Goal: Task Accomplishment & Management: Use online tool/utility

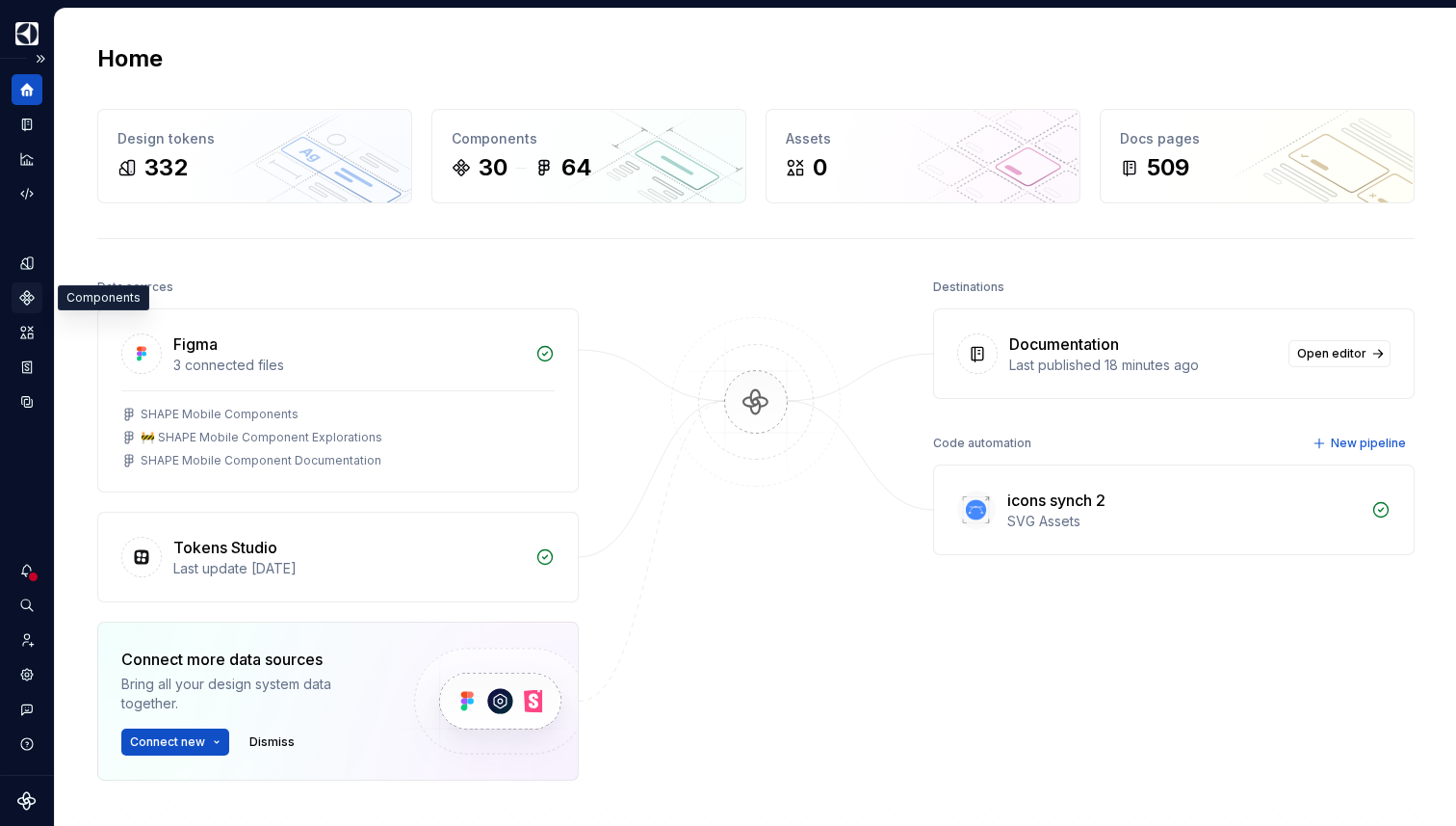
click at [32, 297] on icon "Components" at bounding box center [26, 297] width 13 height 13
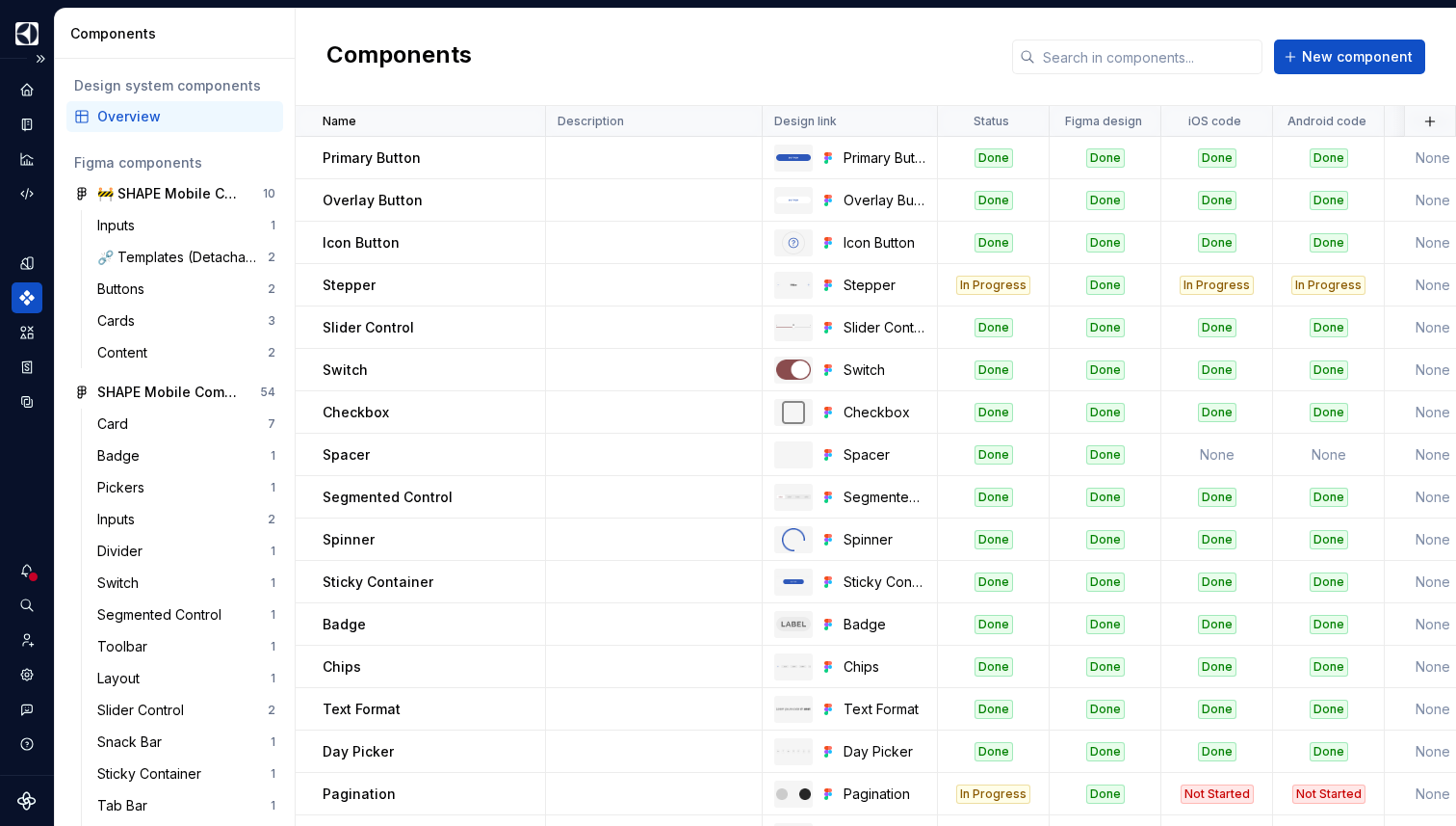
scroll to position [583, 0]
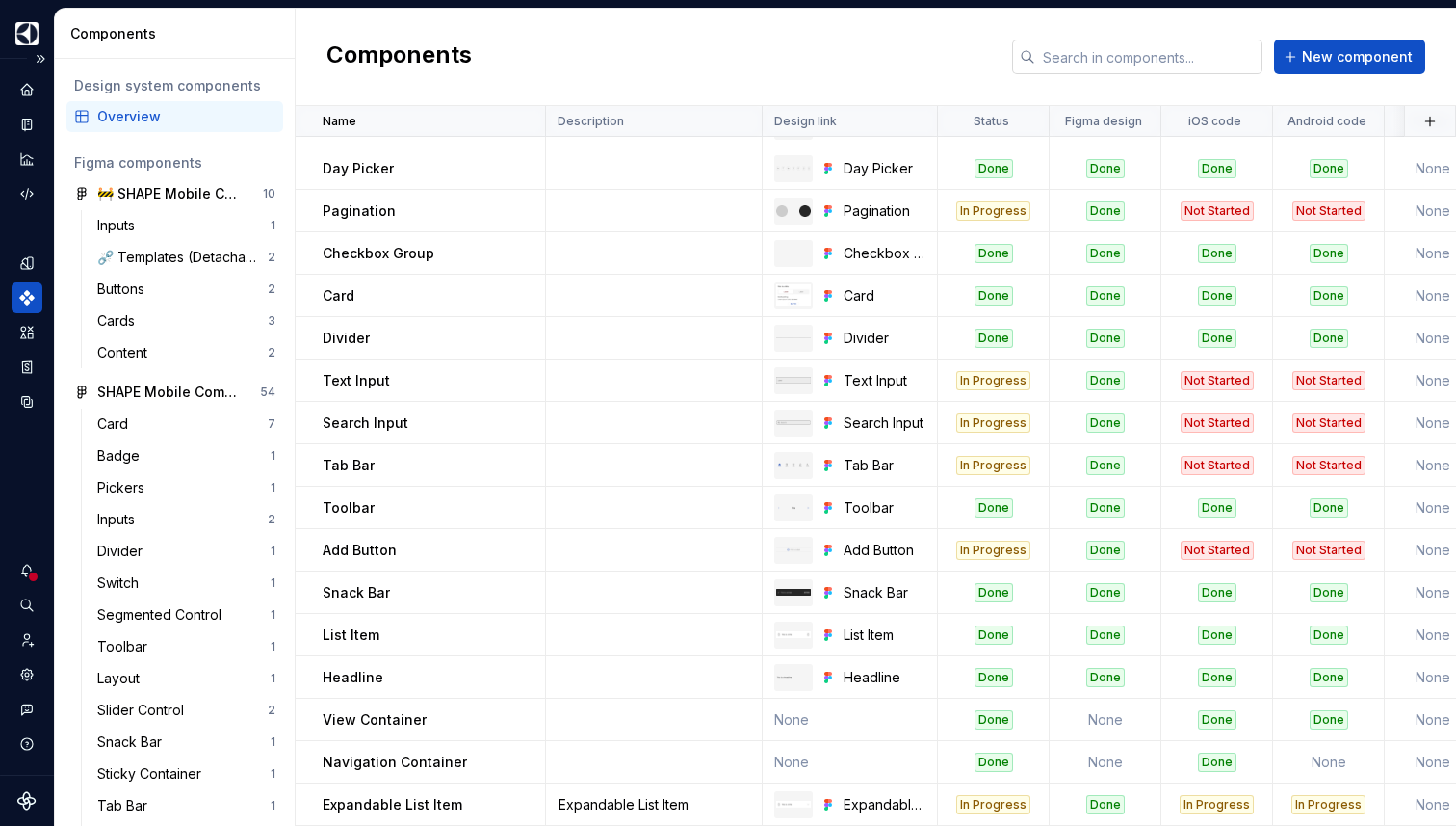
click at [1134, 59] on input "text" at bounding box center [1150, 57] width 227 height 35
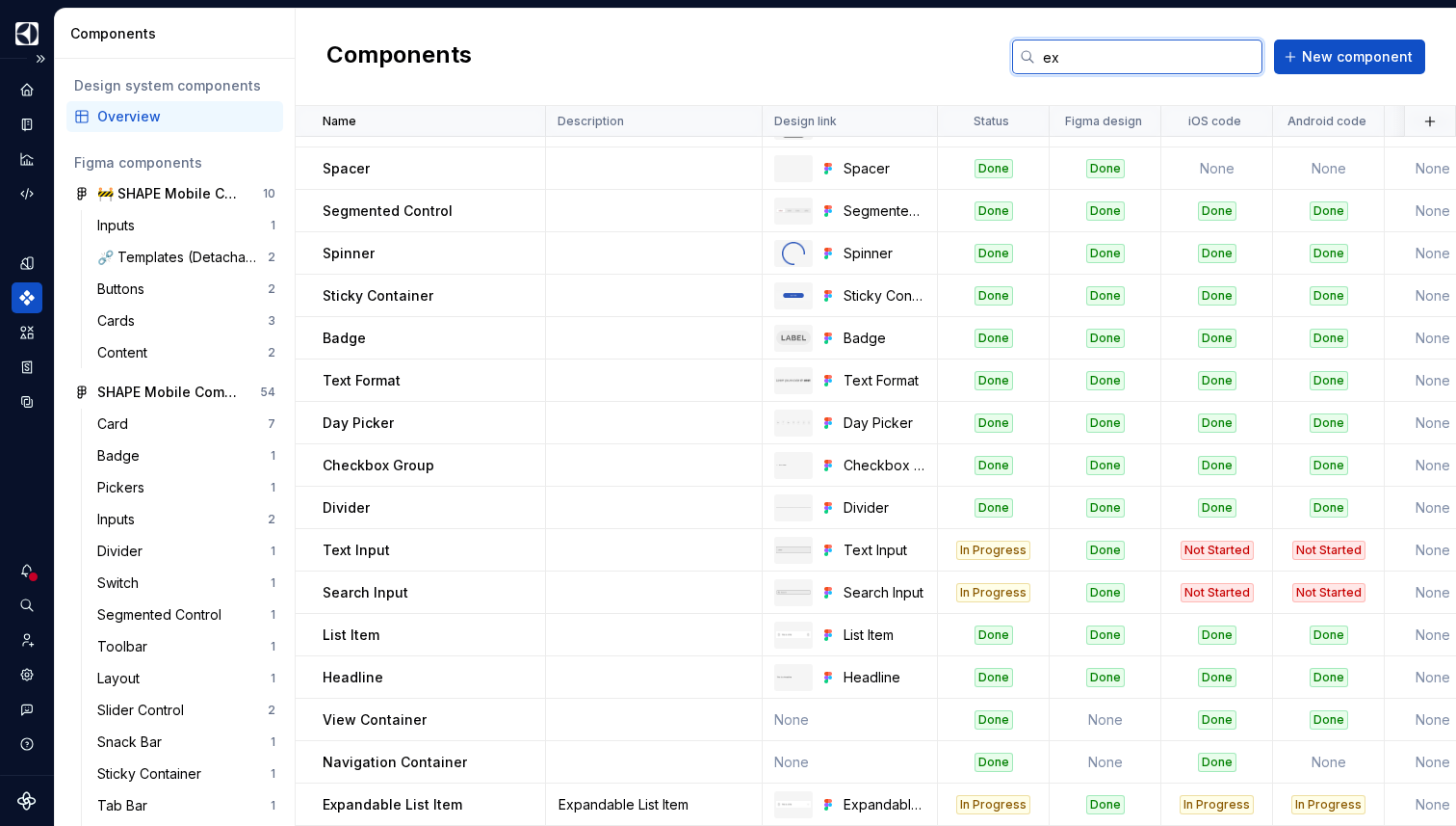
scroll to position [0, 0]
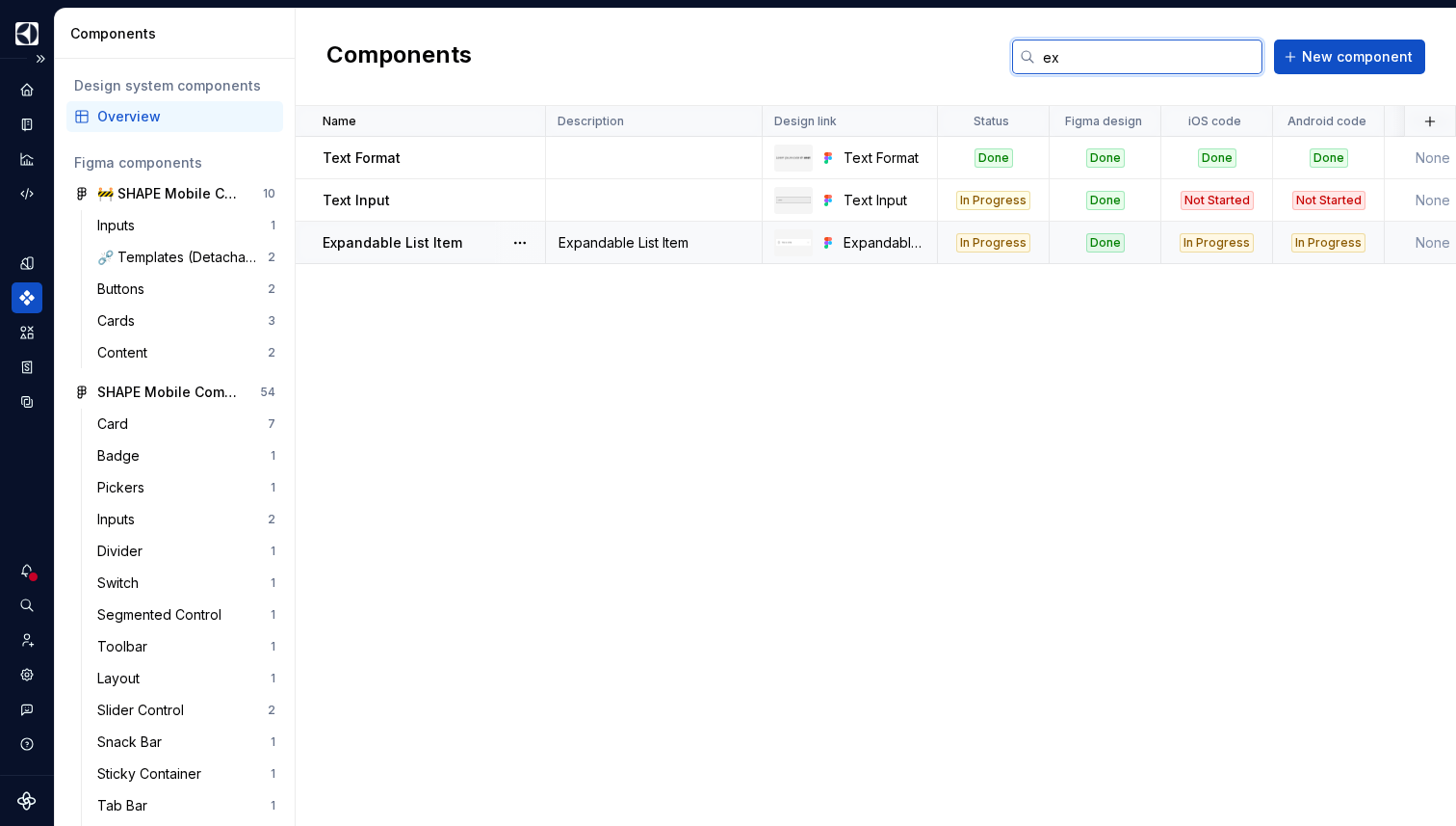
type input "ex"
click at [1221, 249] on div "In Progress" at bounding box center [1216, 243] width 74 height 19
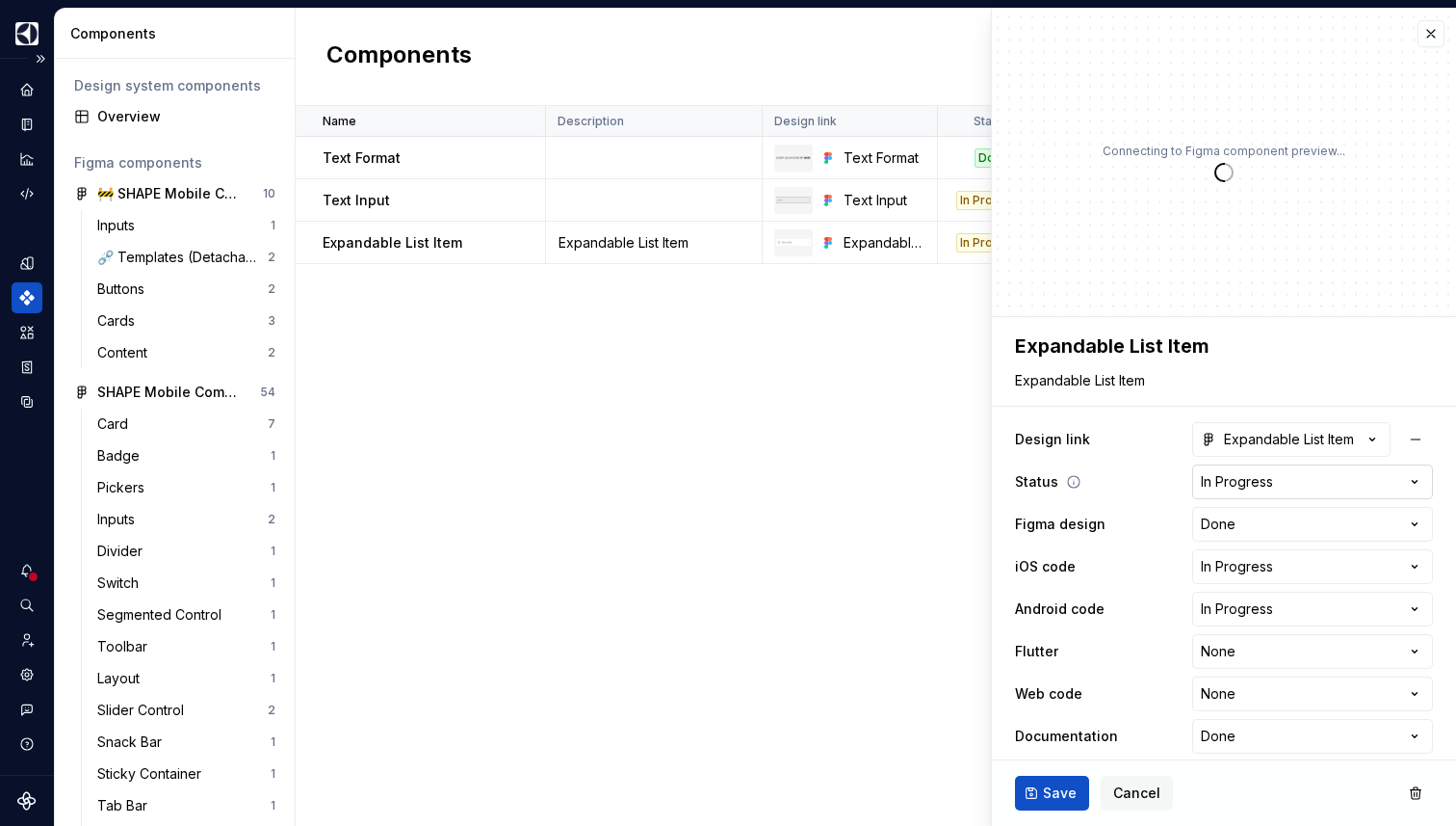
type textarea "*"
click at [1337, 470] on html "SHAPE Design System PR Dataset MOBILE Components Design system components Overv…" at bounding box center [728, 413] width 1456 height 826
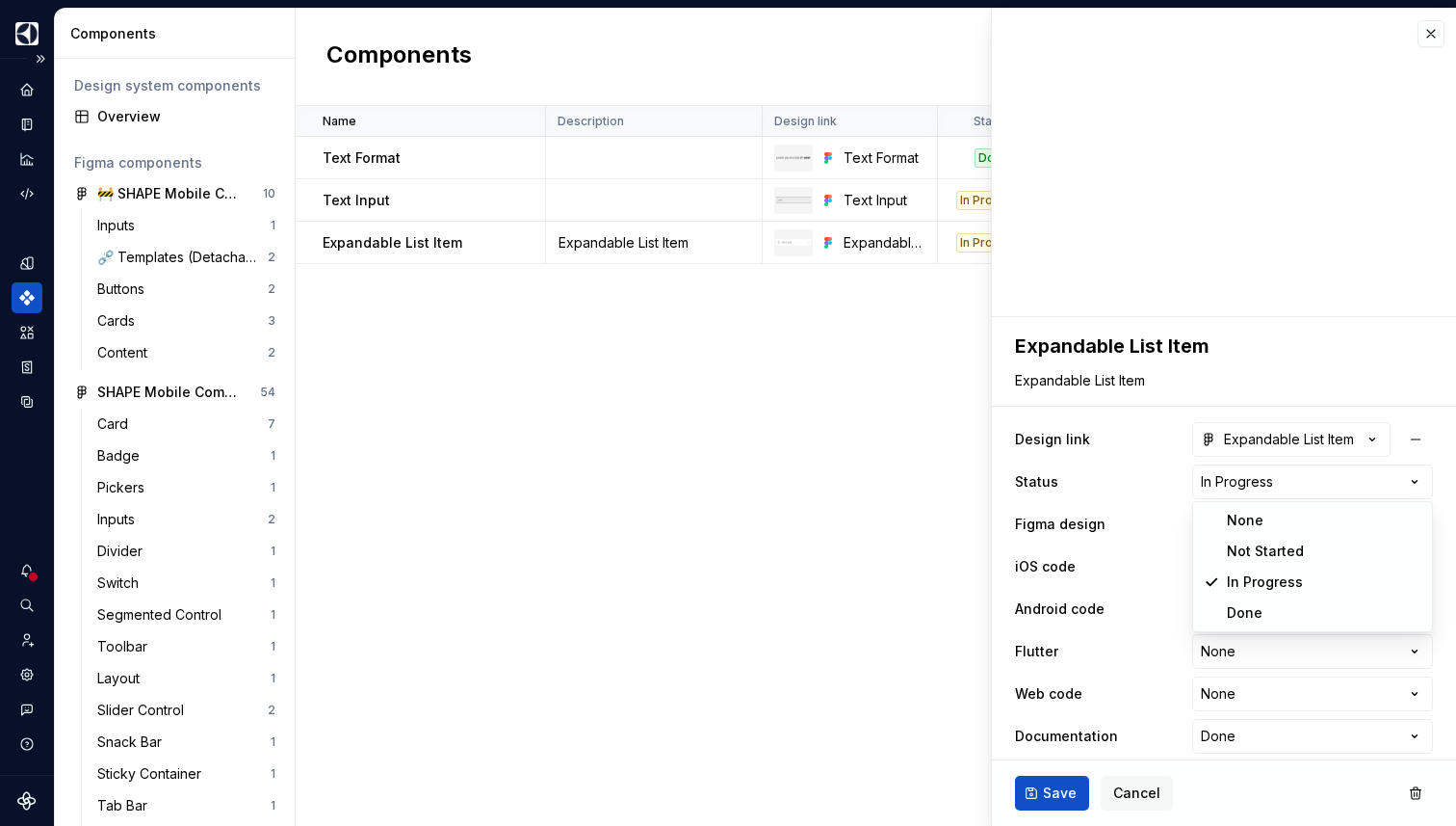
select select "**********"
type textarea "*"
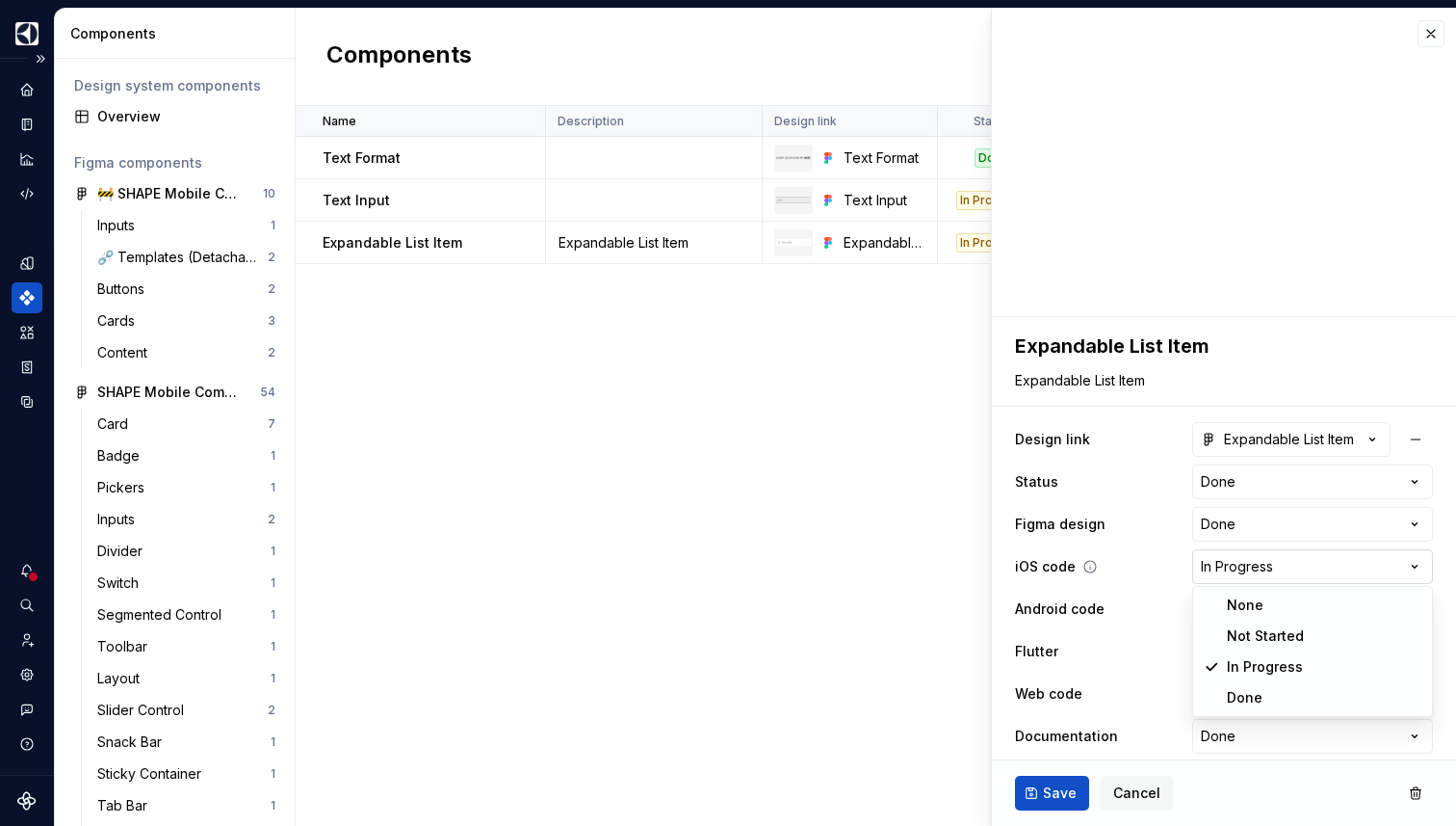
click at [1332, 571] on html "SHAPE Design System PR Dataset MOBILE Components Design system components Overv…" at bounding box center [728, 413] width 1456 height 826
select select "**********"
type textarea "*"
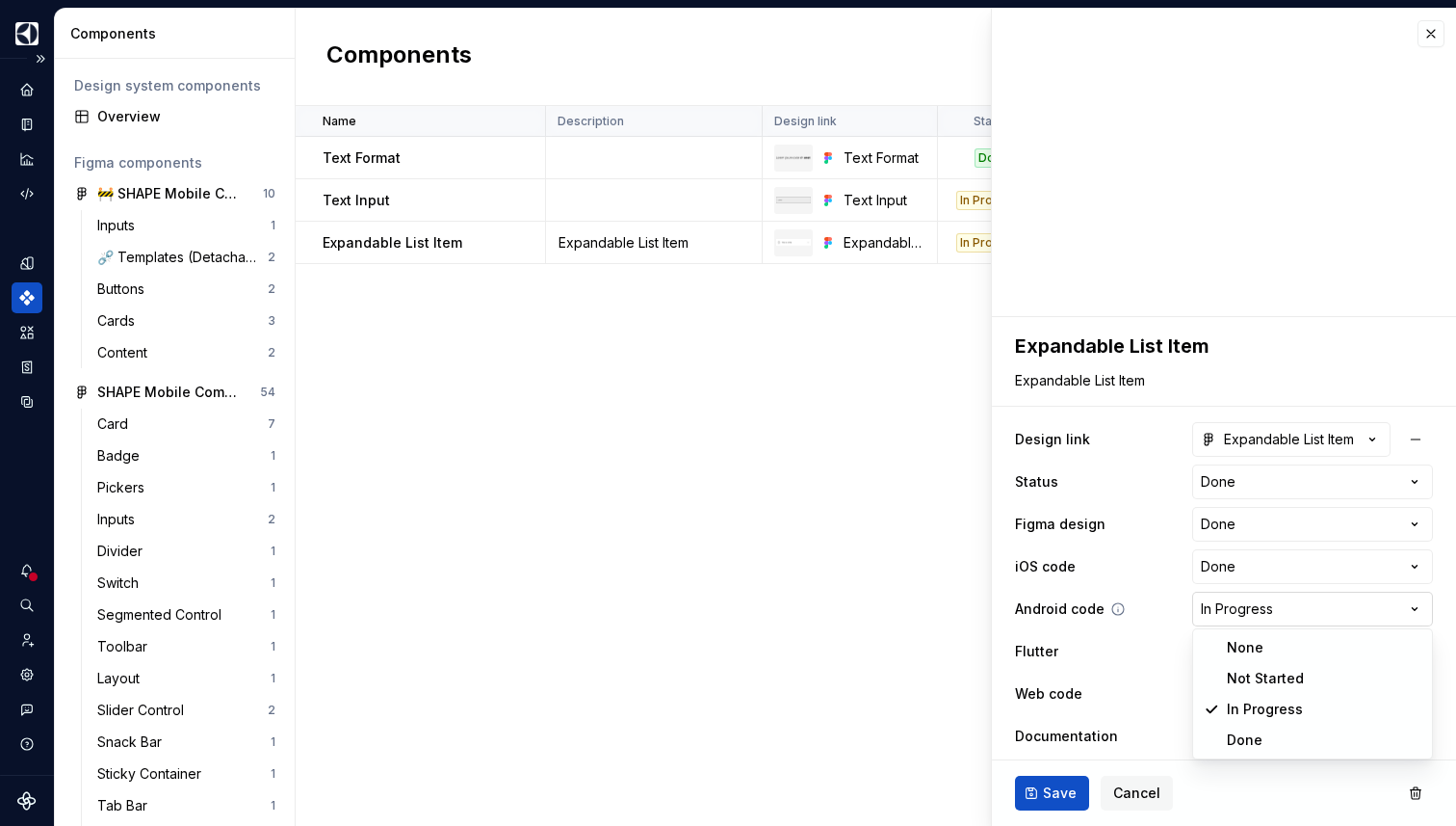
click at [1306, 616] on html "SHAPE Design System PR Dataset MOBILE Components Design system components Overv…" at bounding box center [728, 413] width 1456 height 826
select select "**********"
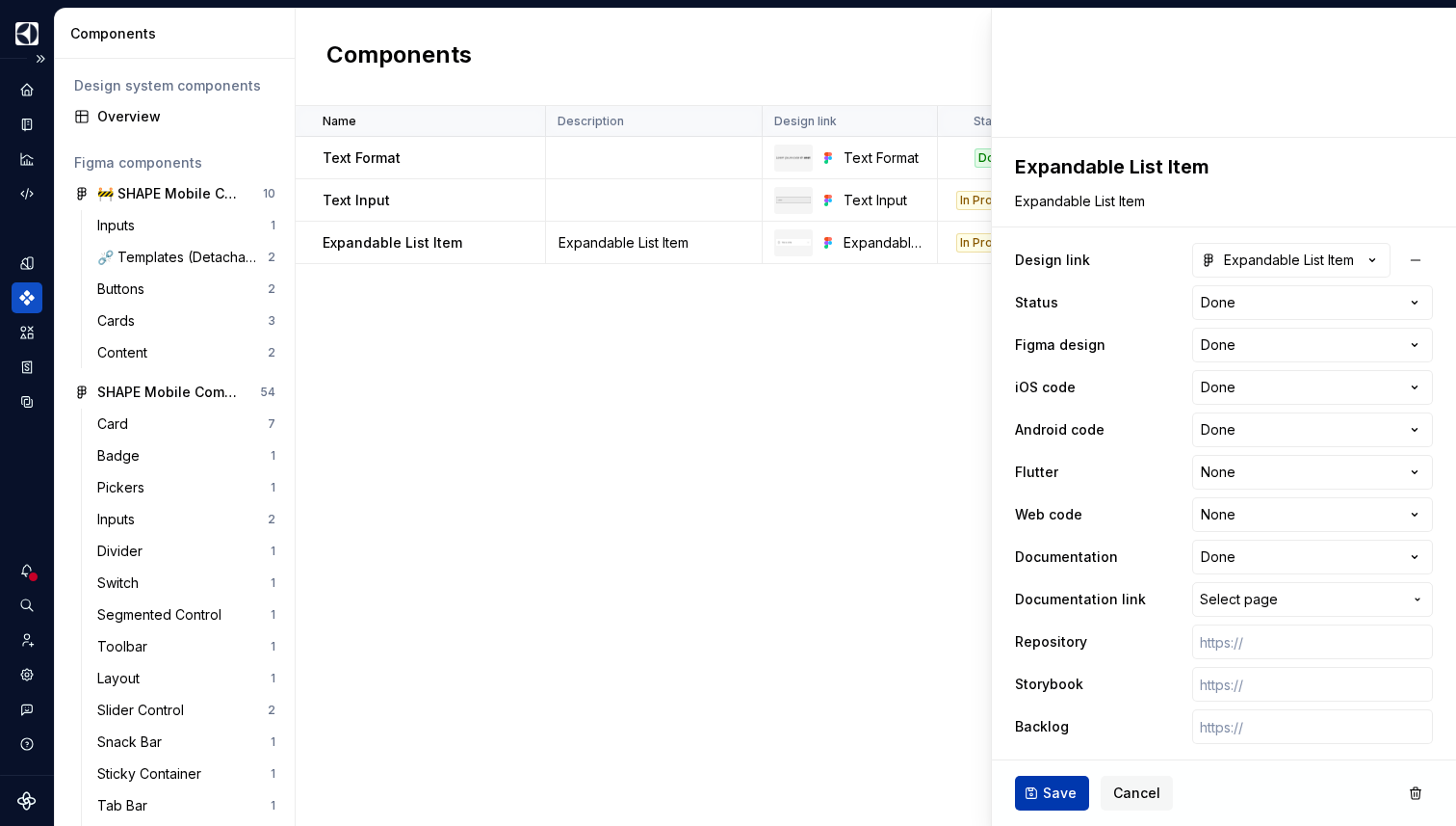
click at [1046, 785] on span "Save" at bounding box center [1060, 793] width 34 height 19
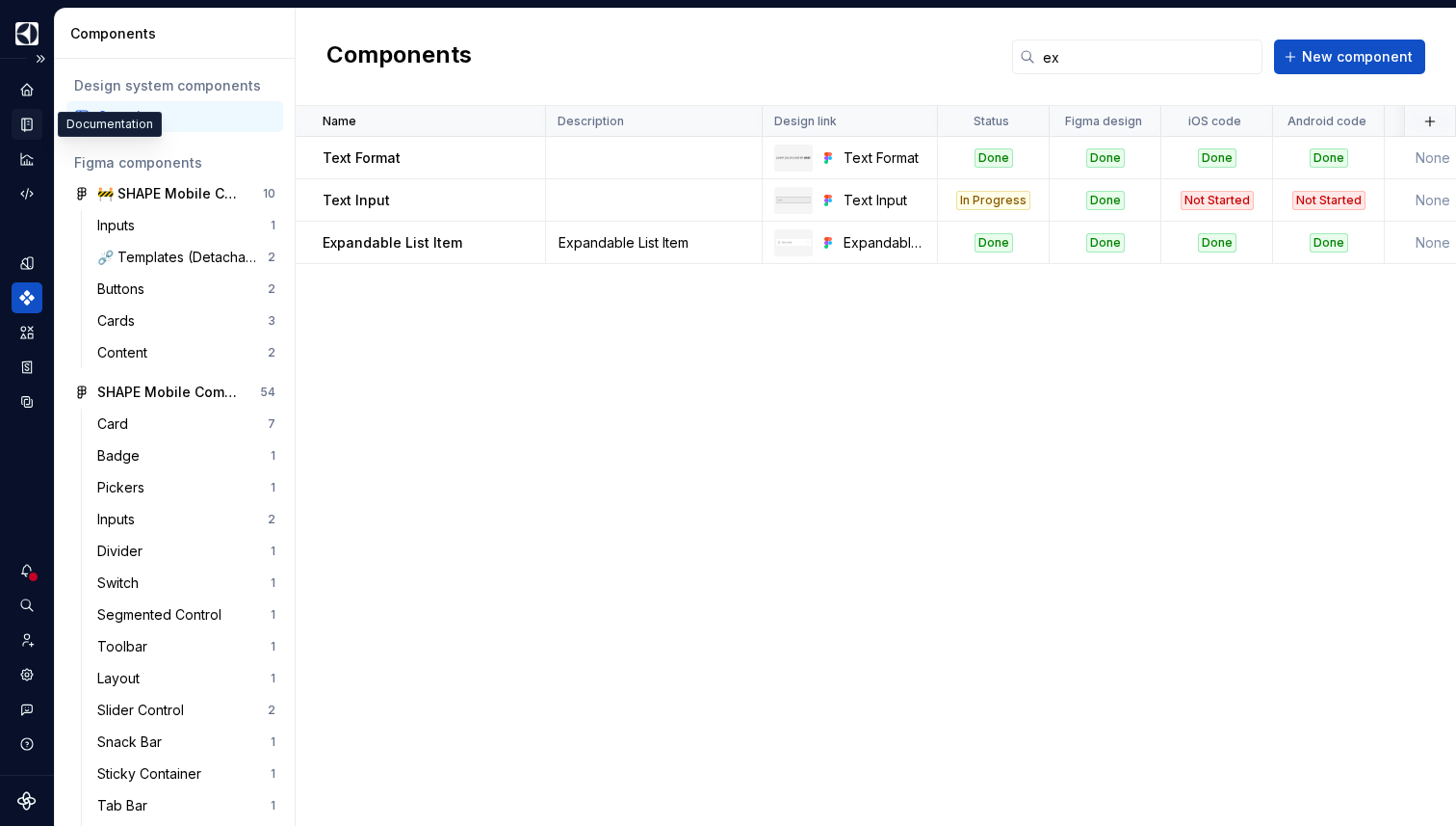
click at [19, 126] on icon "Documentation" at bounding box center [27, 124] width 17 height 17
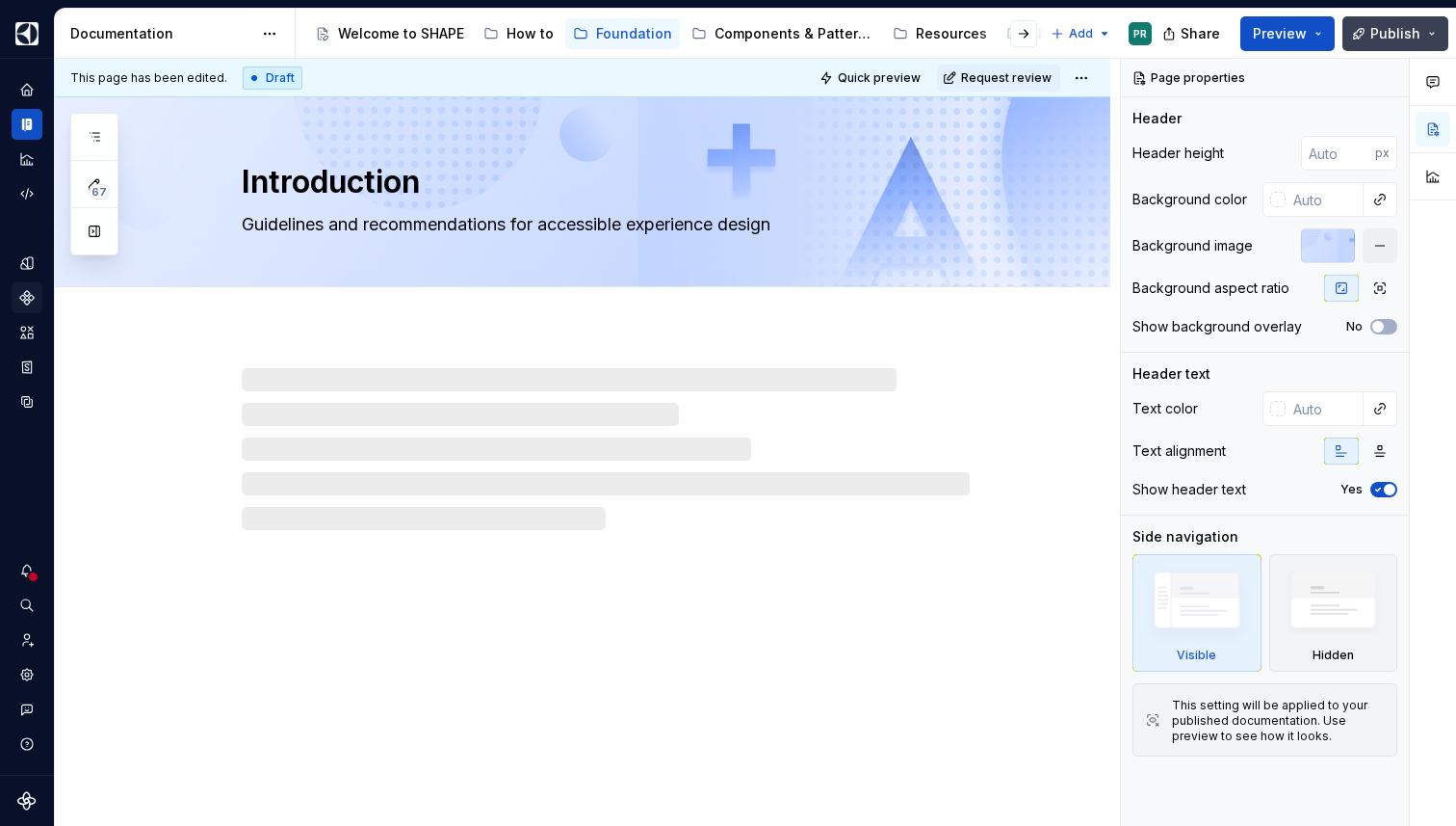
click at [1378, 32] on span "Publish" at bounding box center [1395, 34] width 50 height 19
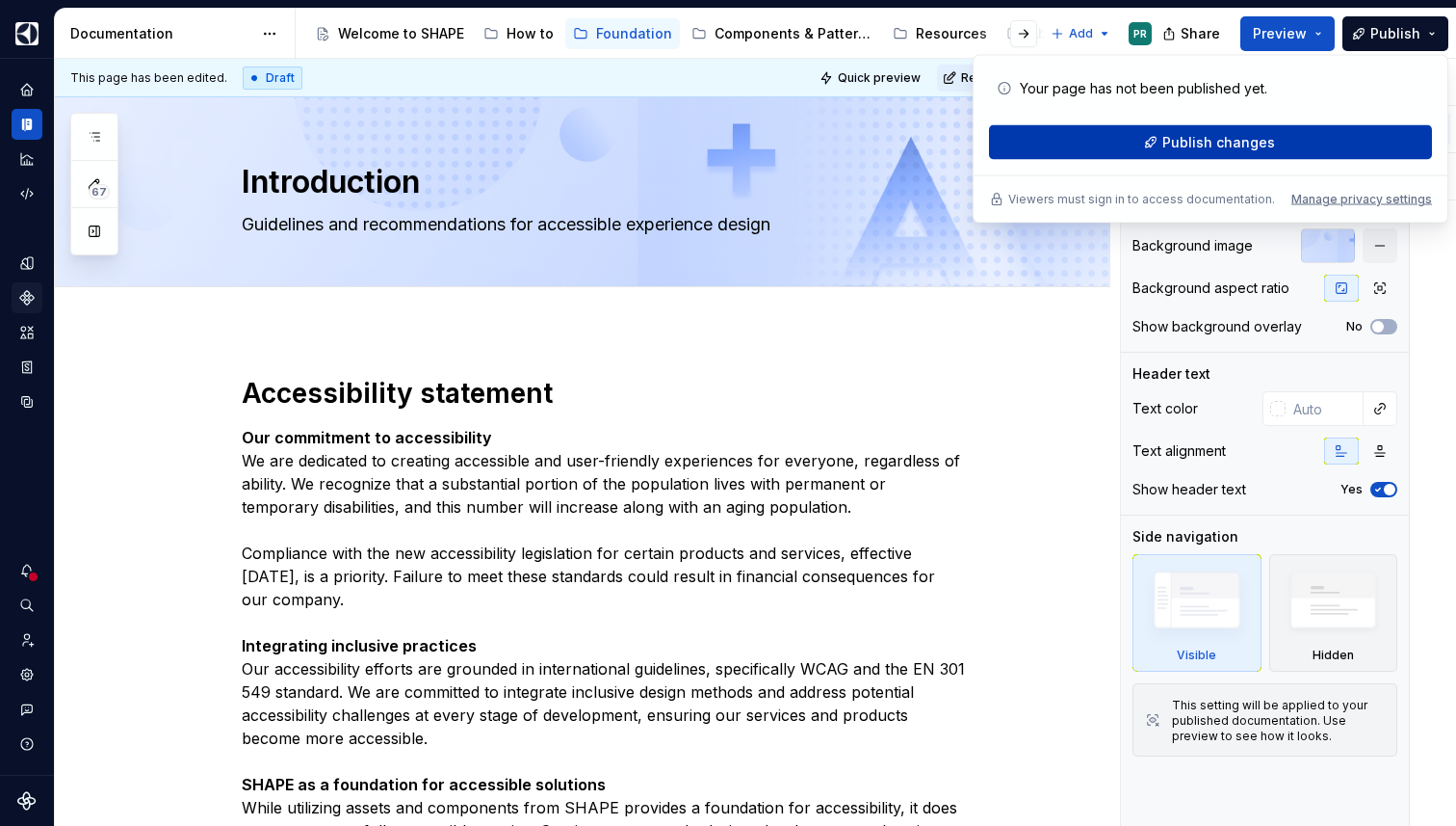
click at [1152, 137] on button "Publish changes" at bounding box center [1211, 143] width 443 height 35
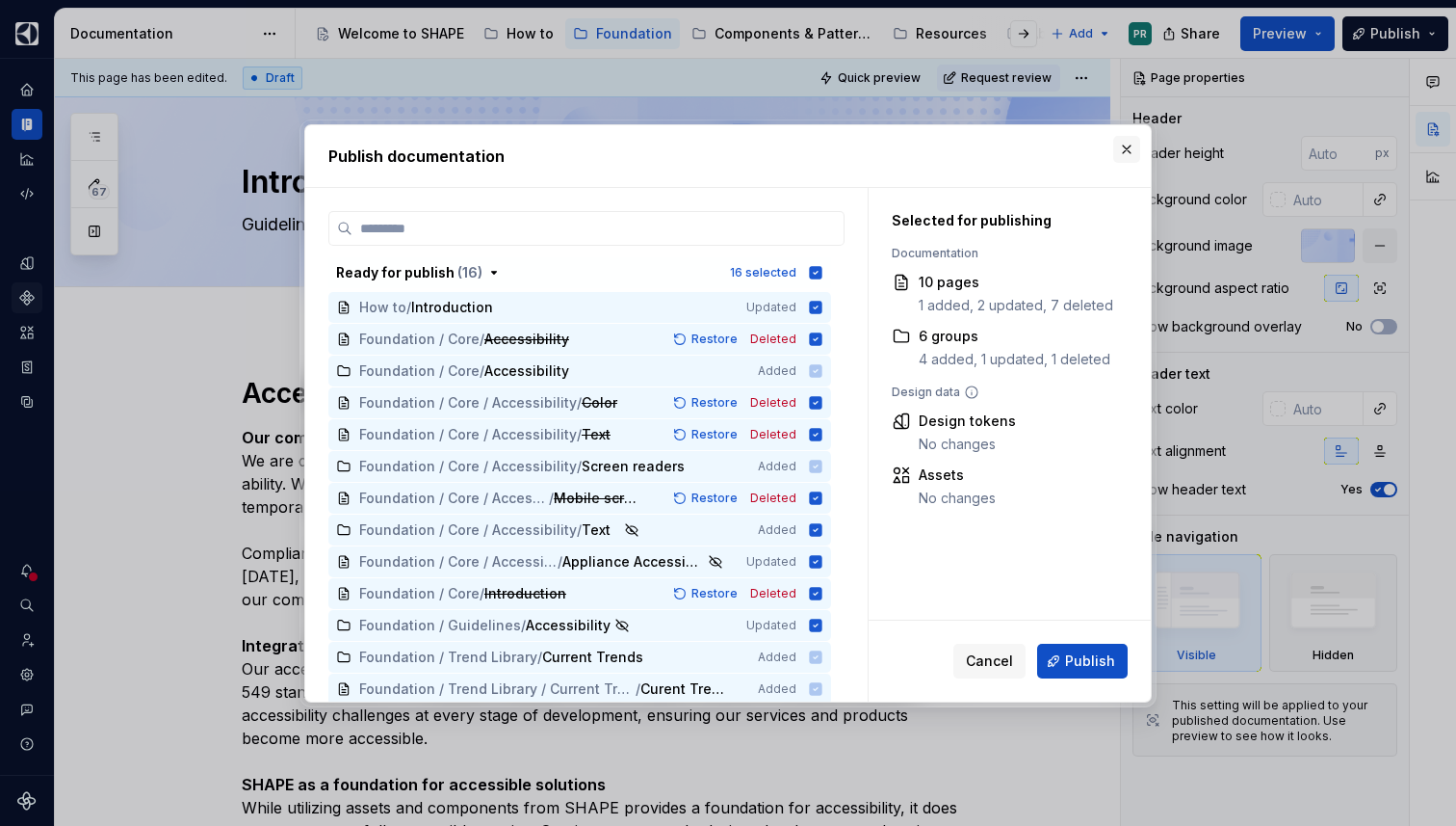
click at [1125, 155] on button "button" at bounding box center [1127, 149] width 27 height 27
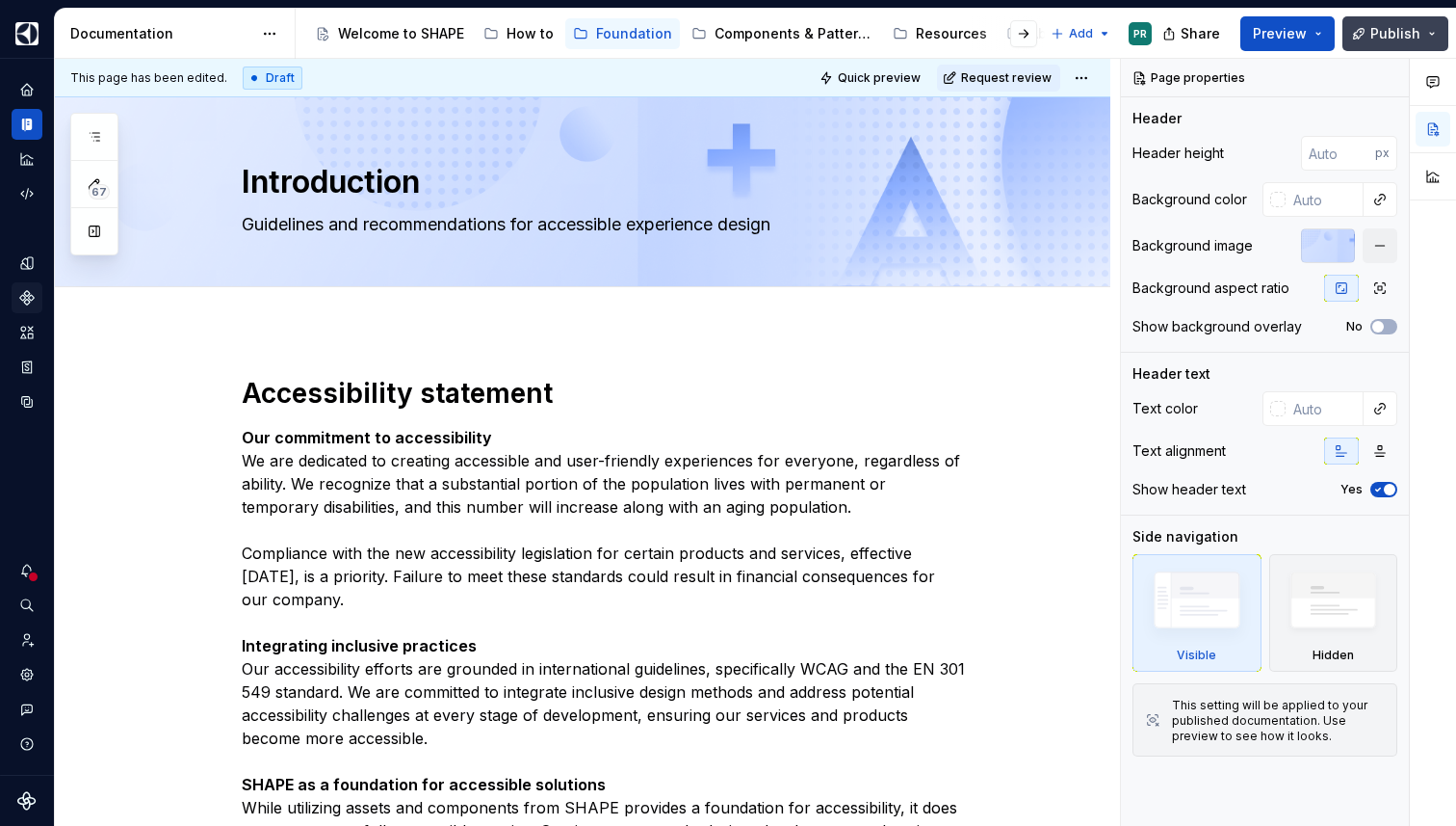
click at [1363, 27] on button "Publish" at bounding box center [1395, 34] width 106 height 35
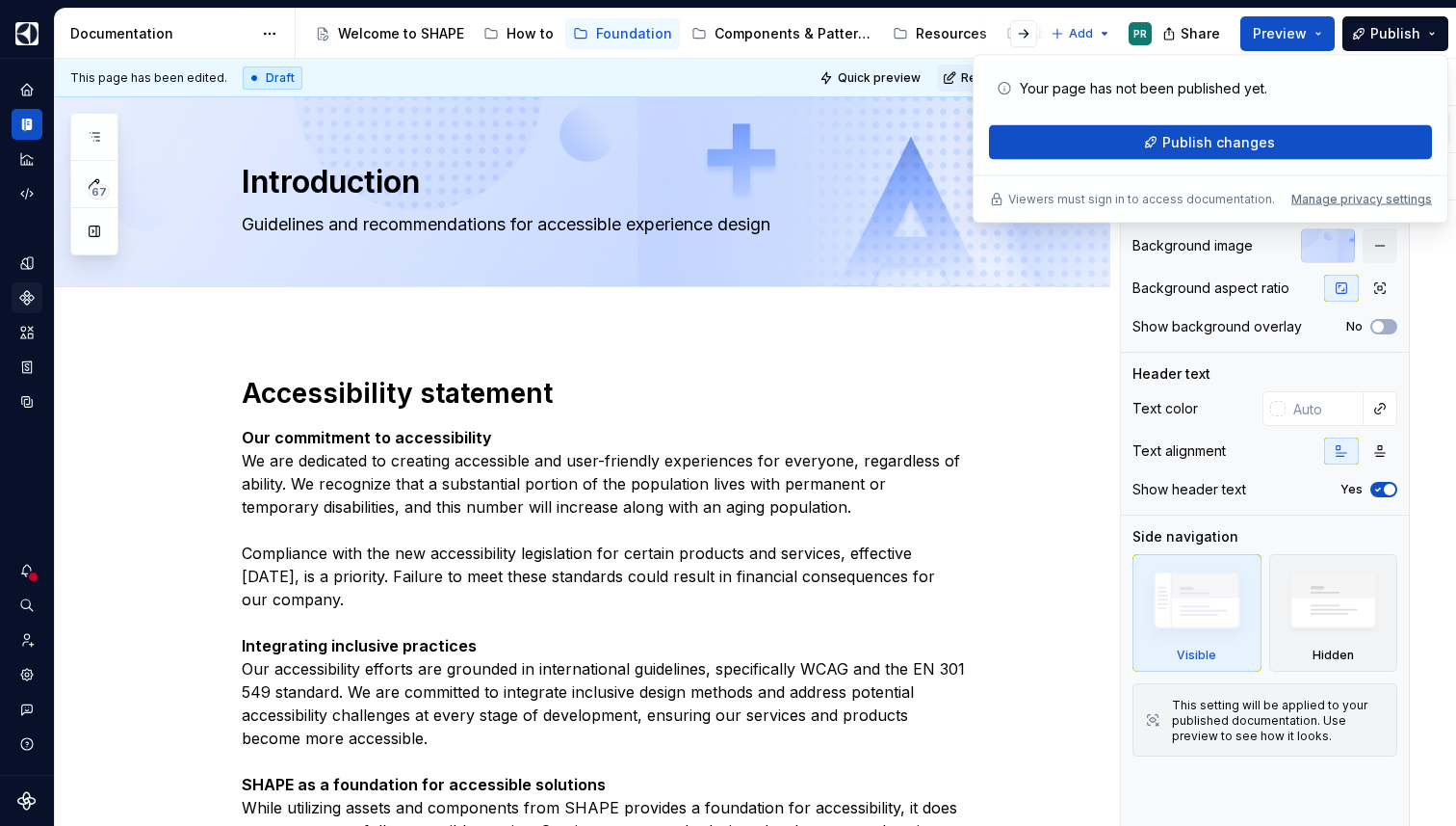
click at [1261, 120] on div "Your page has not been published yet. Publish changes" at bounding box center [1211, 116] width 443 height 89
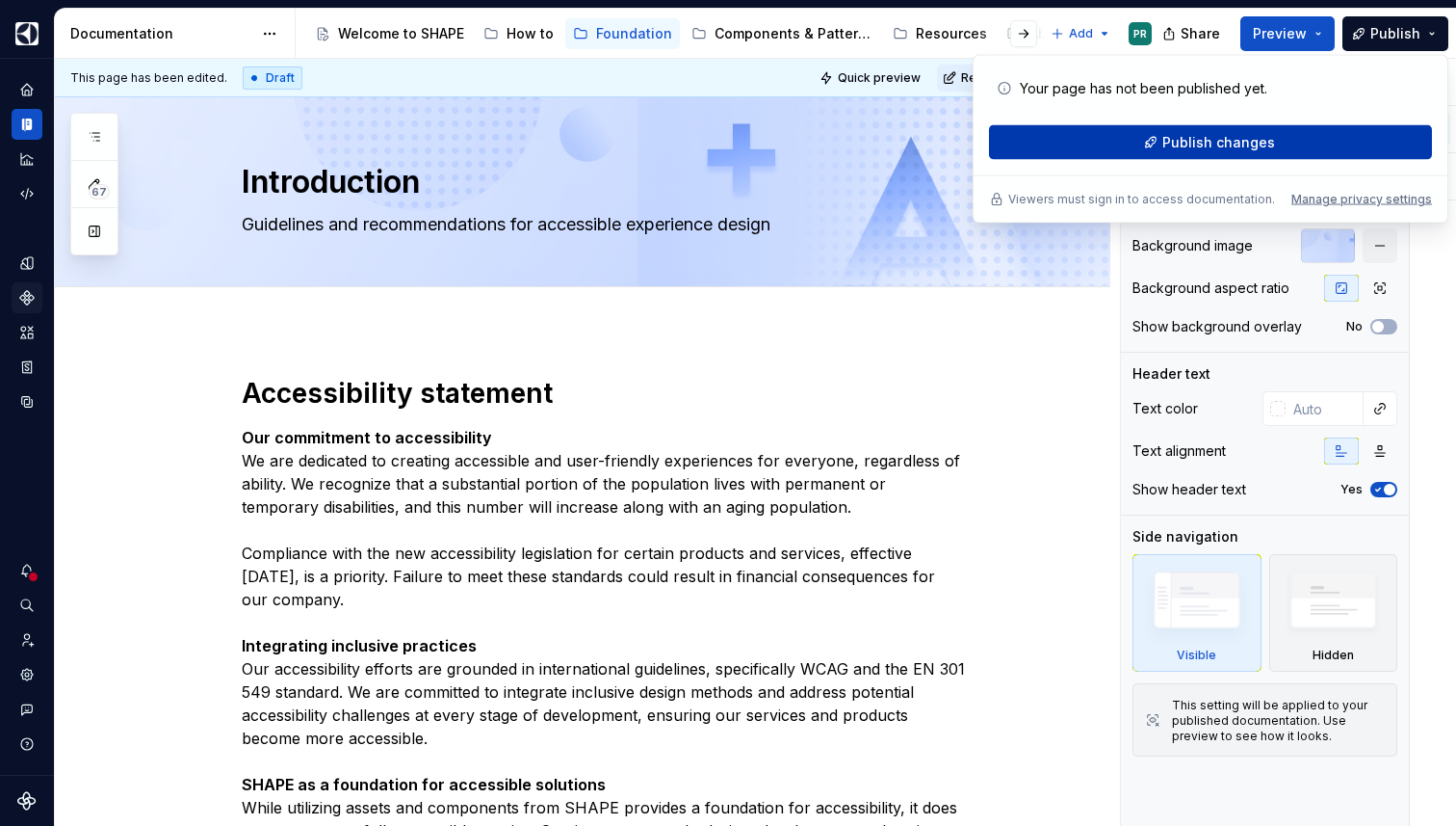
click at [1234, 145] on span "Publish changes" at bounding box center [1218, 143] width 113 height 19
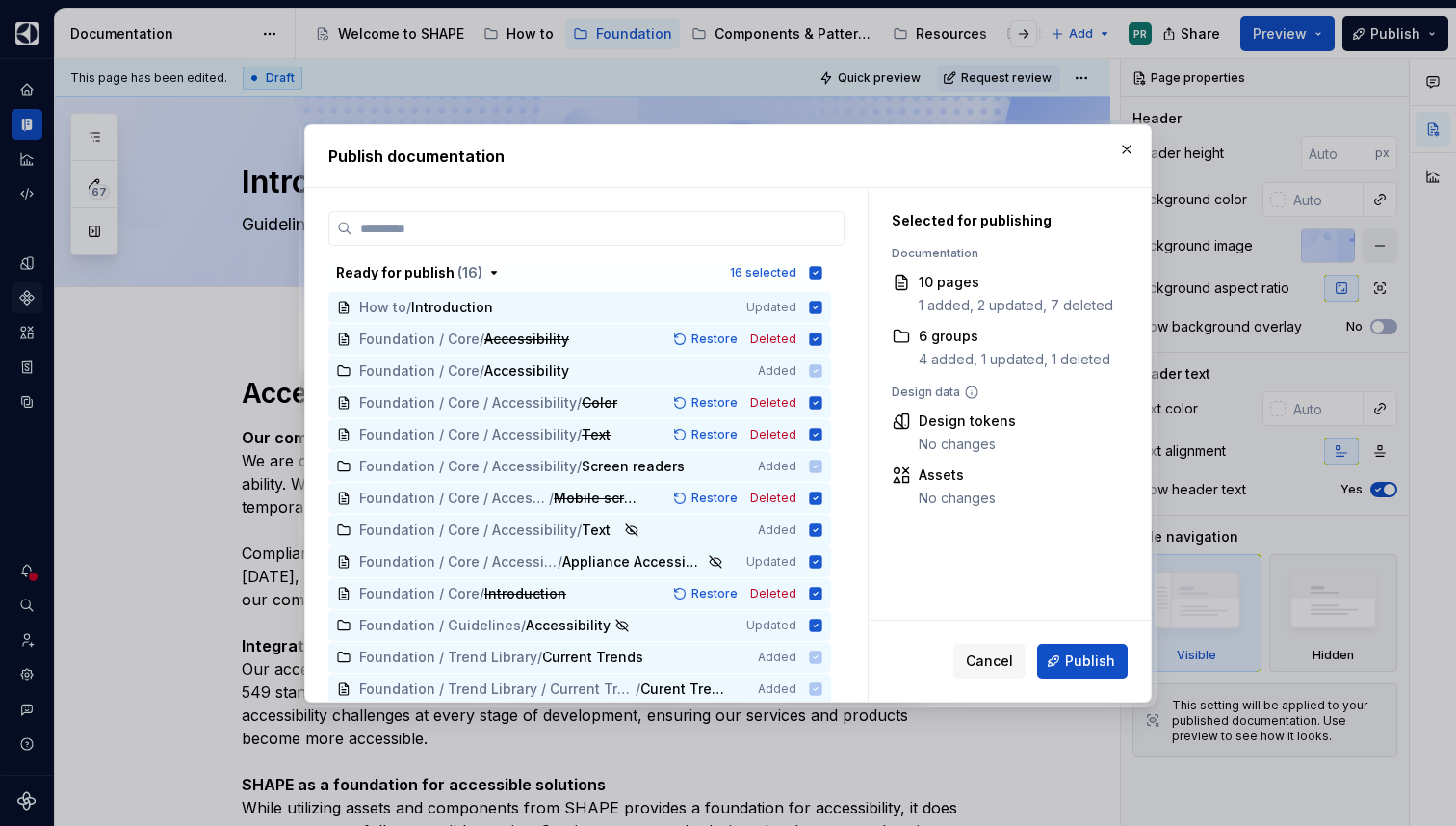
type textarea "*"
click at [823, 263] on div "16 selected" at bounding box center [777, 273] width 93 height 19
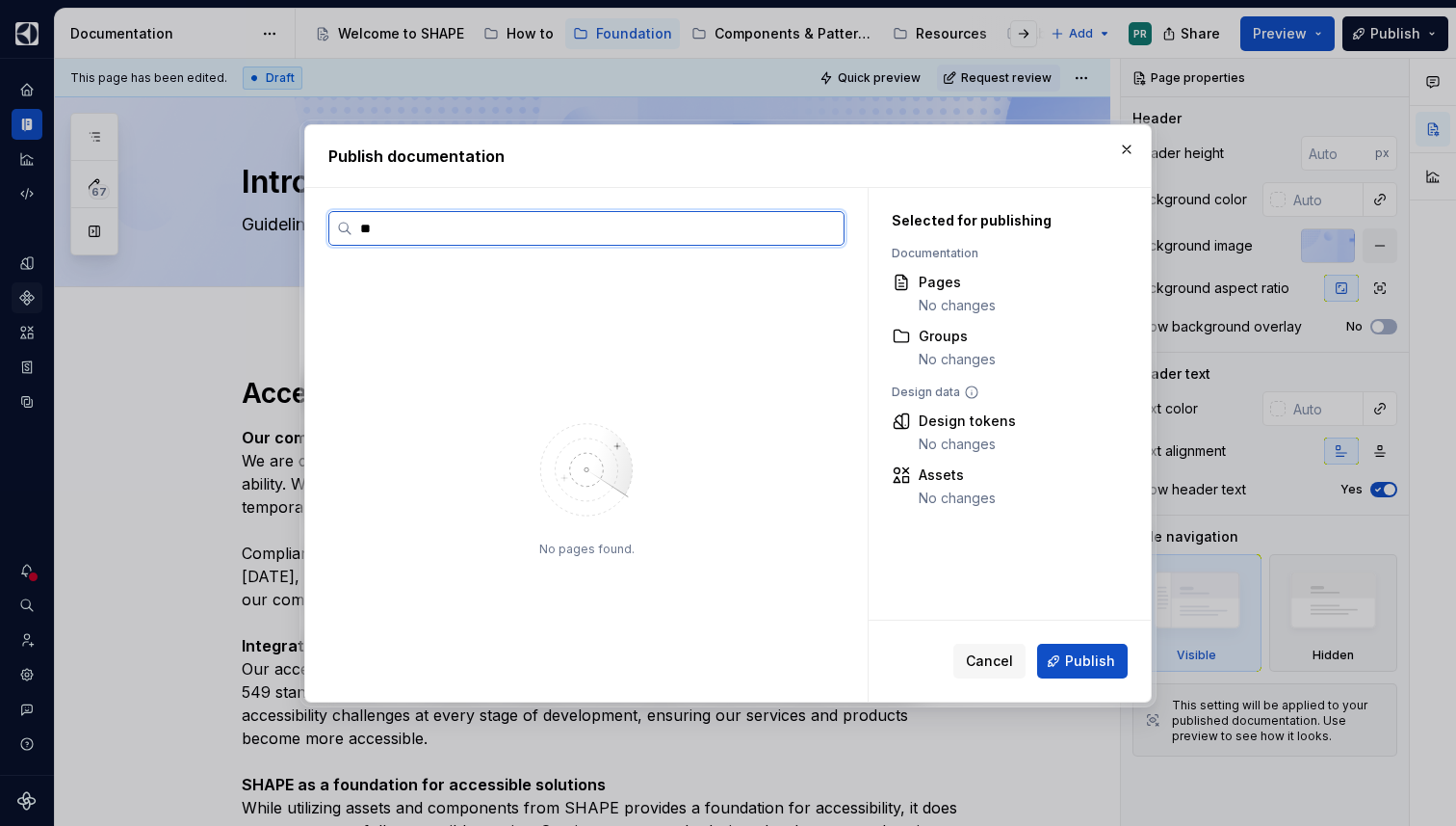
type input "*"
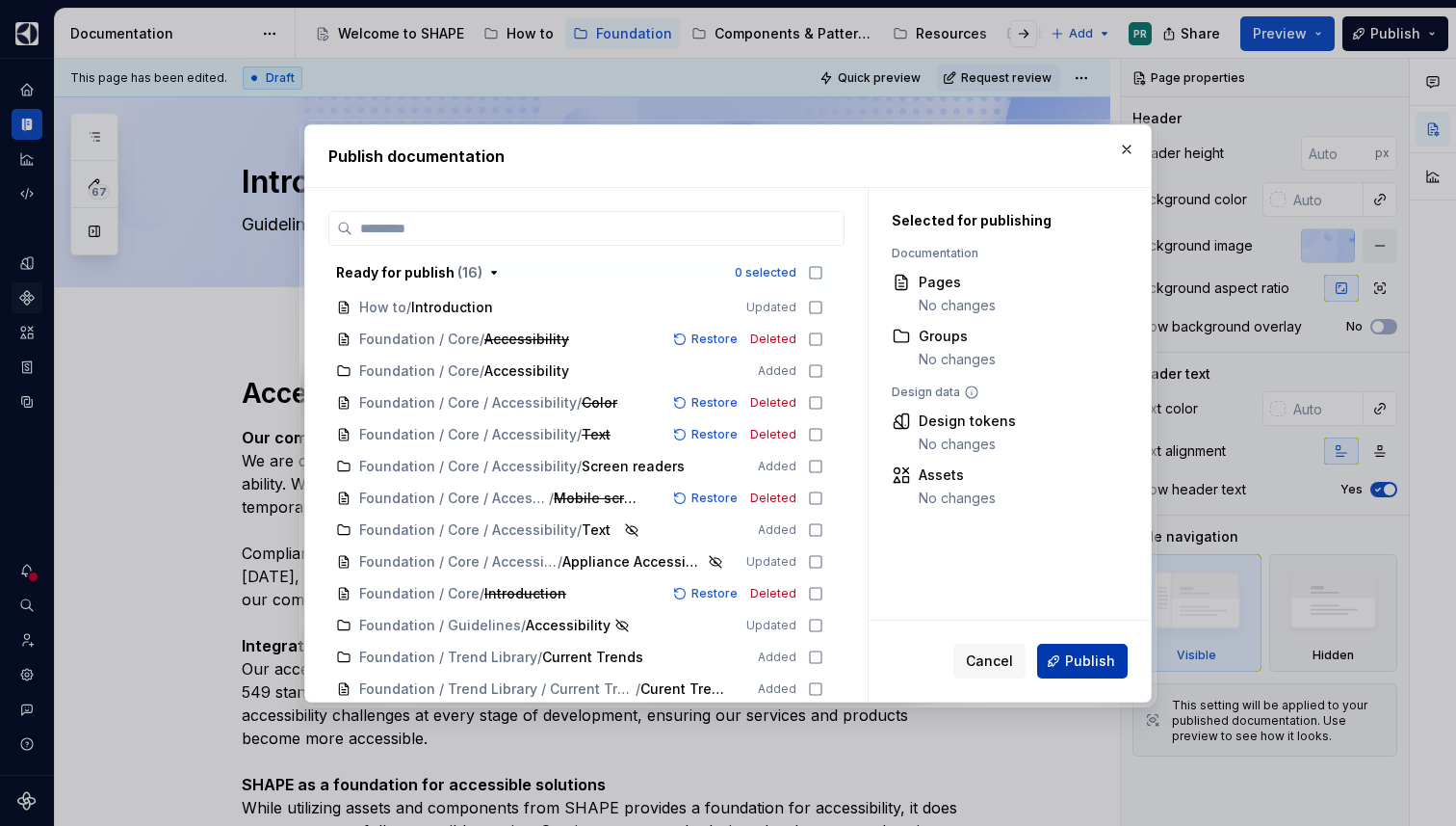
click at [1076, 659] on span "Publish" at bounding box center [1091, 661] width 50 height 19
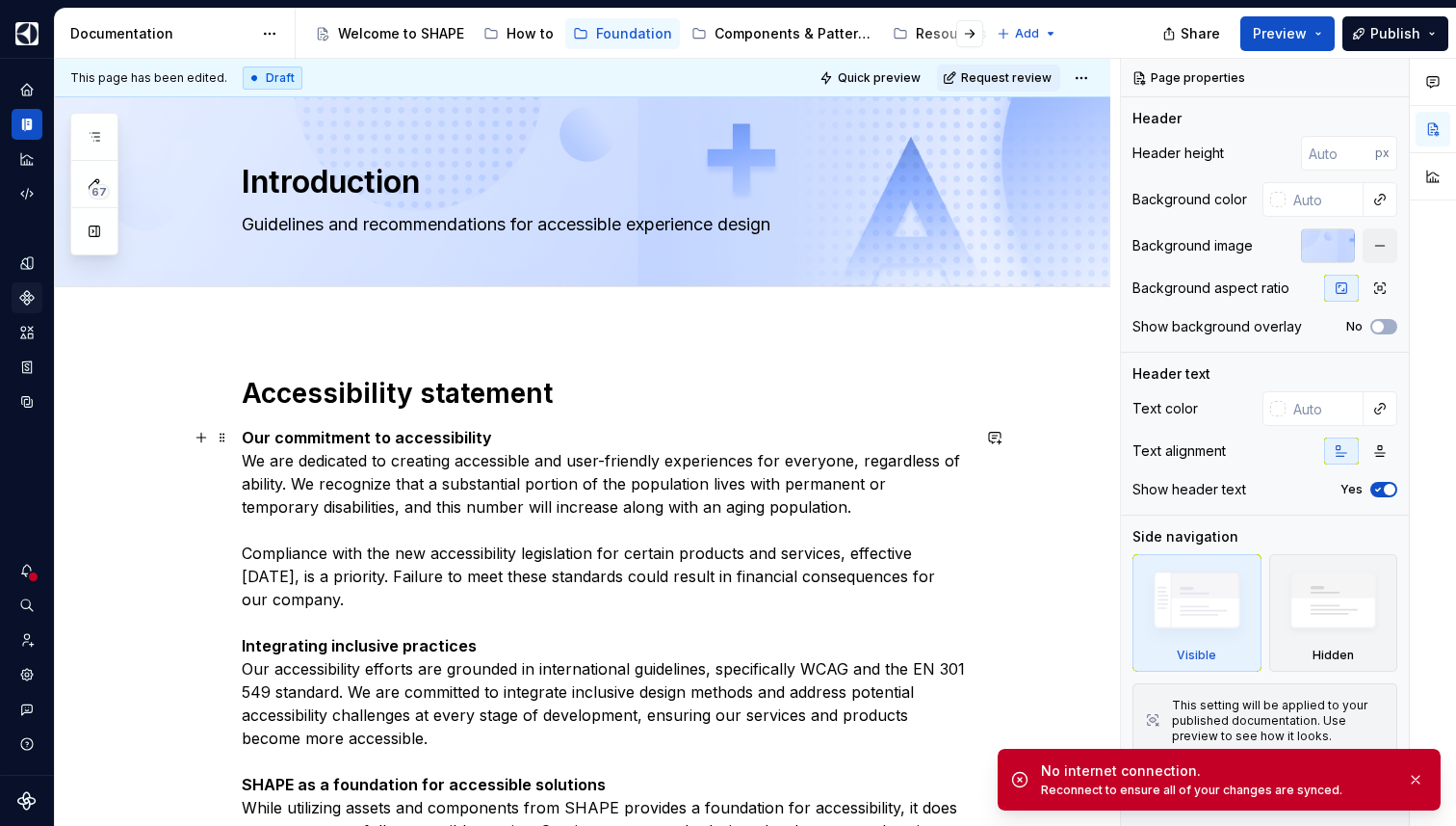
type textarea "*"
